Goal: Check status: Check status

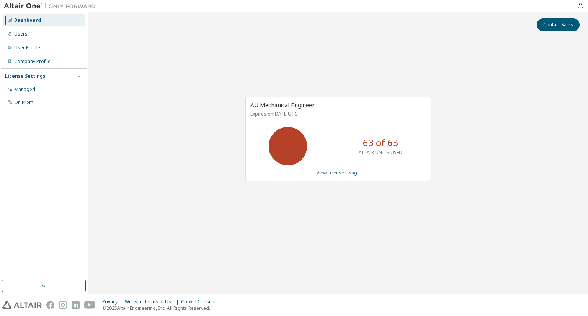
click at [339, 173] on link "View License Usage" at bounding box center [338, 173] width 43 height 7
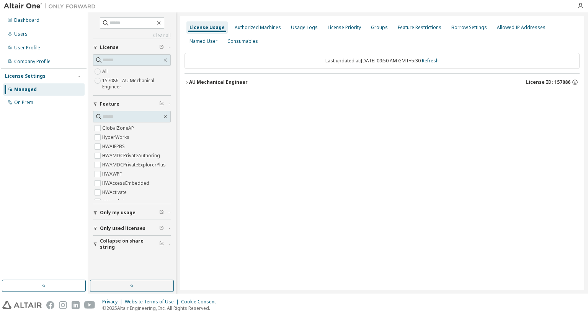
click at [210, 83] on div "AU Mechanical Engineer" at bounding box center [218, 82] width 59 height 6
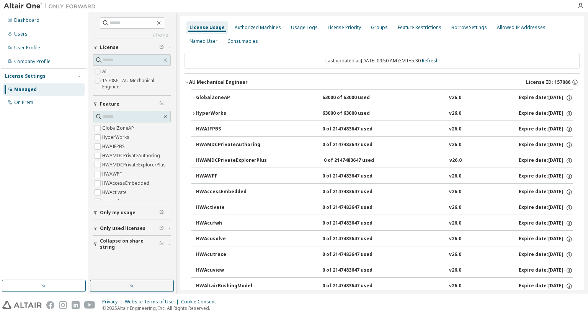
click at [211, 92] on button "GlobalZoneAP 63000 of 63000 used v26.0 Expire date: [DATE]" at bounding box center [381, 98] width 381 height 17
